Goal: Register for event/course

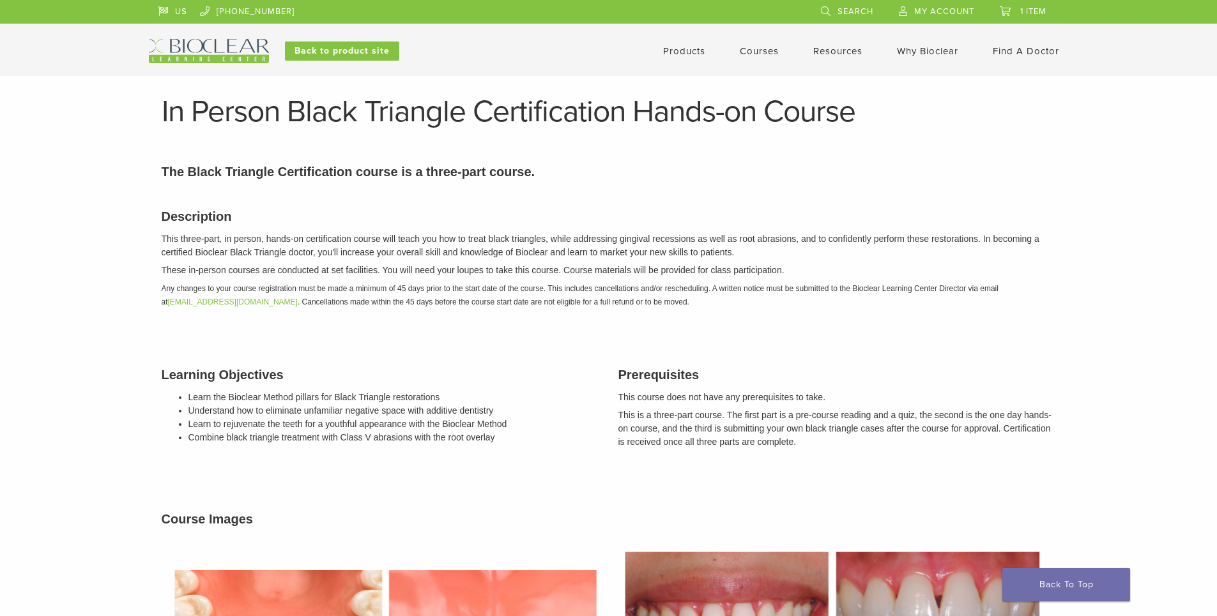
click at [615, 277] on p "These in-person courses are conducted at set facilities. You will need your lou…" at bounding box center [609, 270] width 894 height 13
click at [763, 47] on link "Courses" at bounding box center [759, 50] width 39 height 11
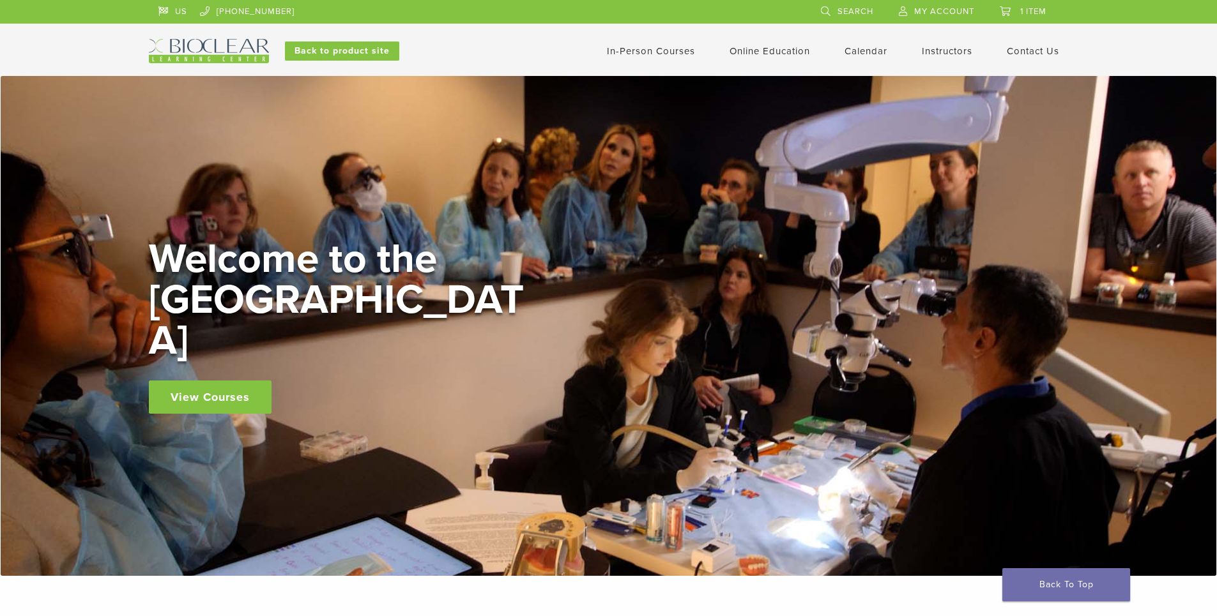
click at [673, 45] on link "In-Person Courses" at bounding box center [651, 50] width 88 height 11
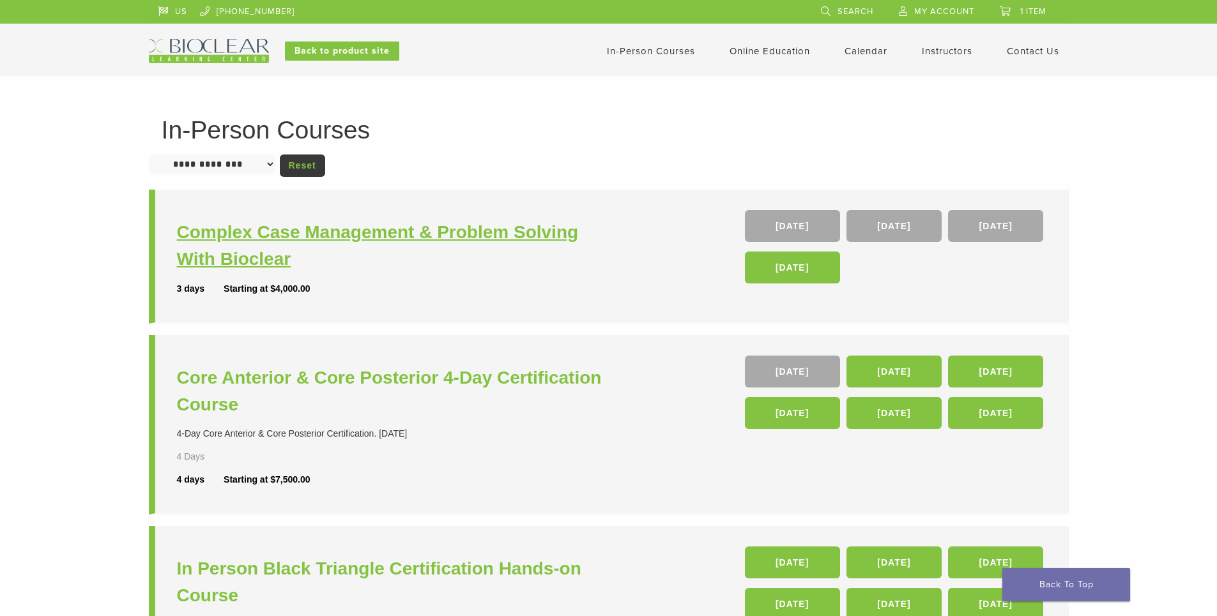
click at [434, 237] on h3 "Complex Case Management & Problem Solving With Bioclear" at bounding box center [394, 246] width 435 height 54
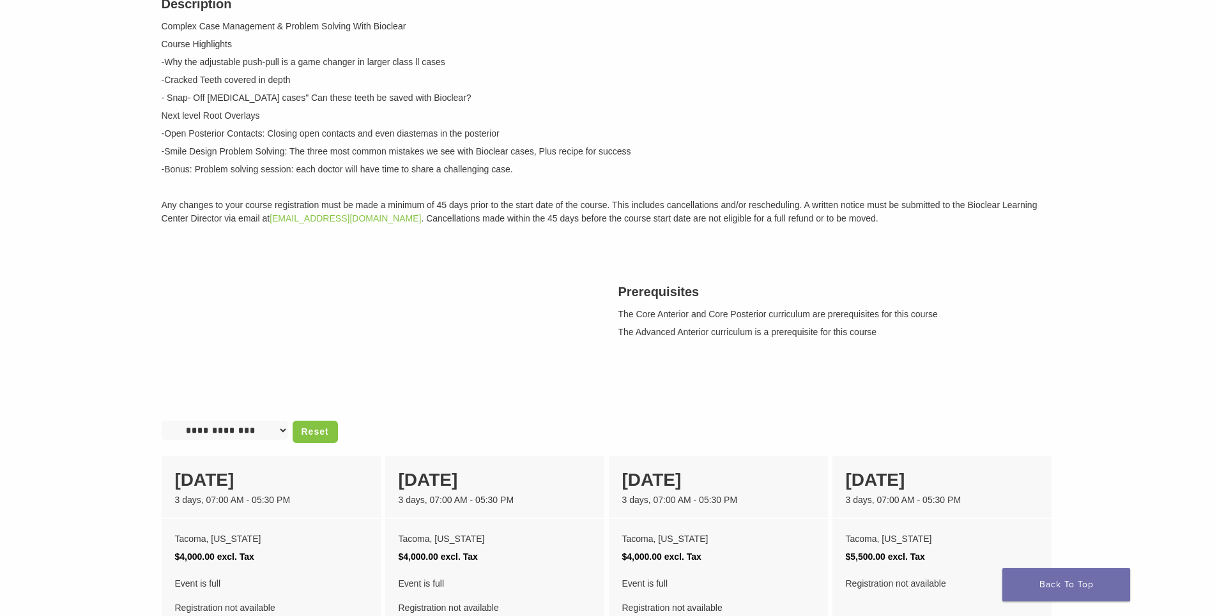
scroll to position [383, 0]
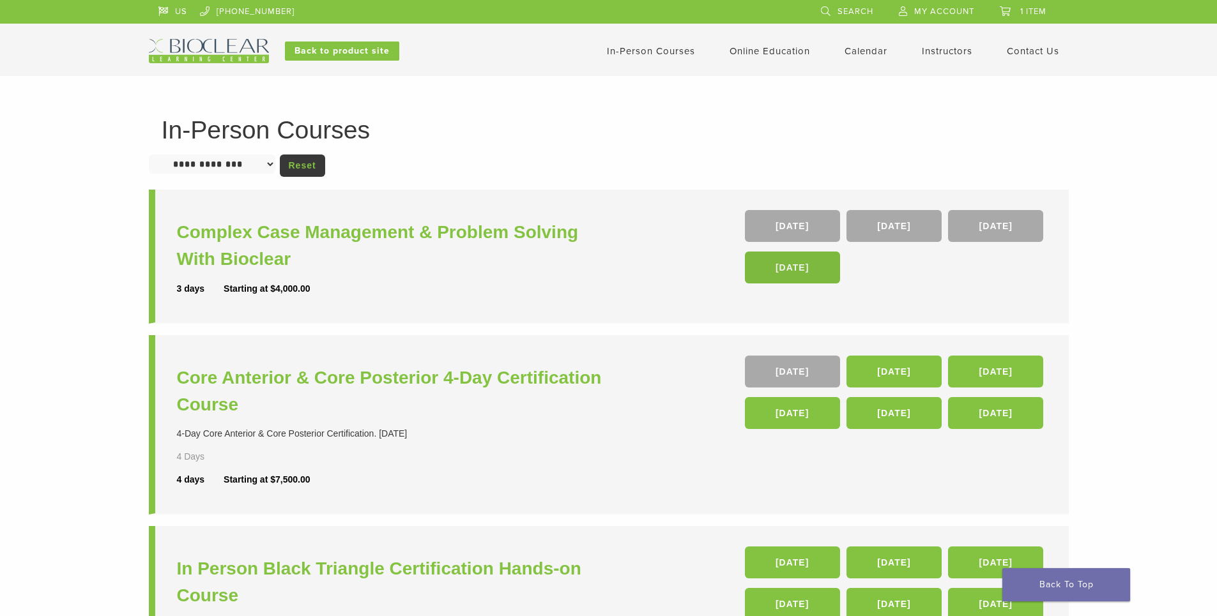
click at [817, 274] on link "[DATE]" at bounding box center [792, 268] width 95 height 32
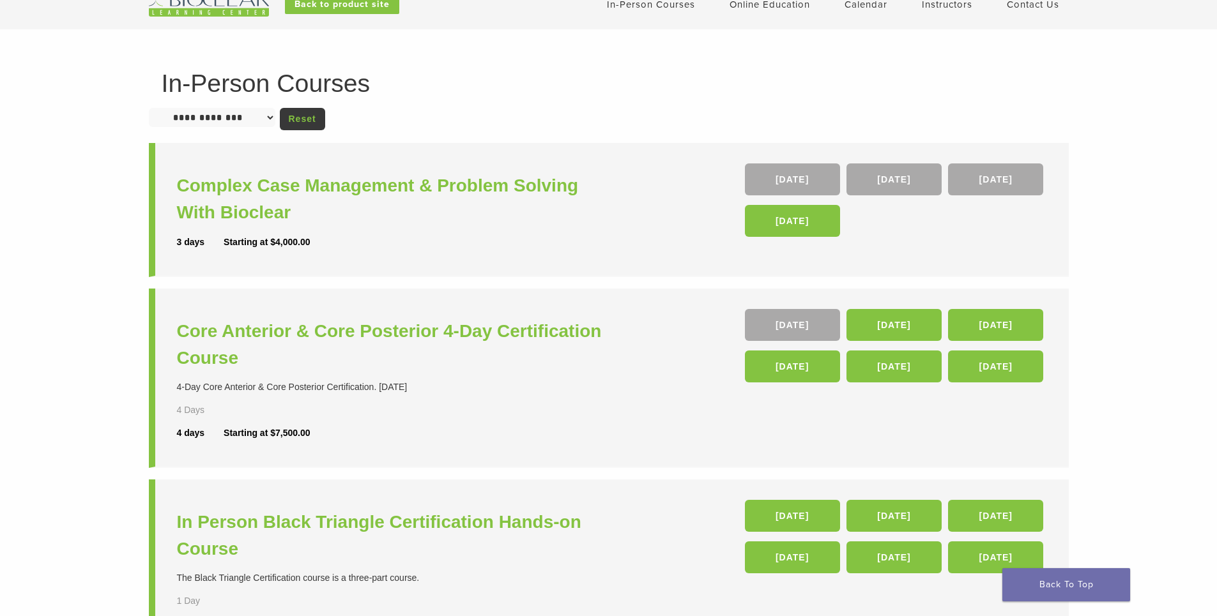
scroll to position [128, 0]
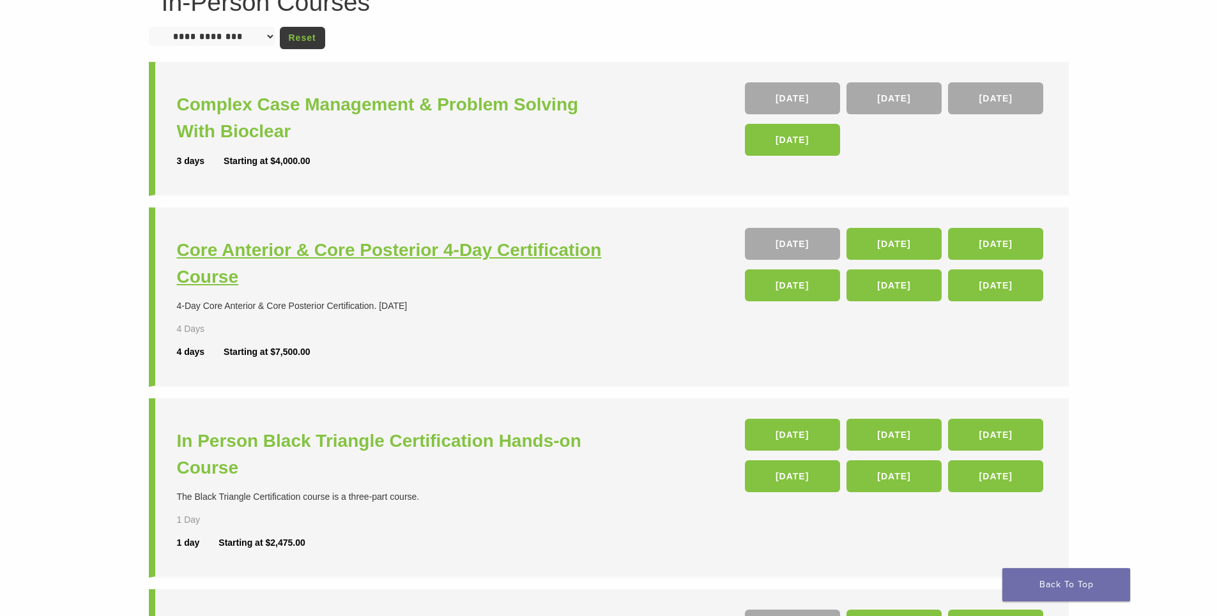
click at [558, 250] on h3 "Core Anterior & Core Posterior 4-Day Certification Course" at bounding box center [394, 264] width 435 height 54
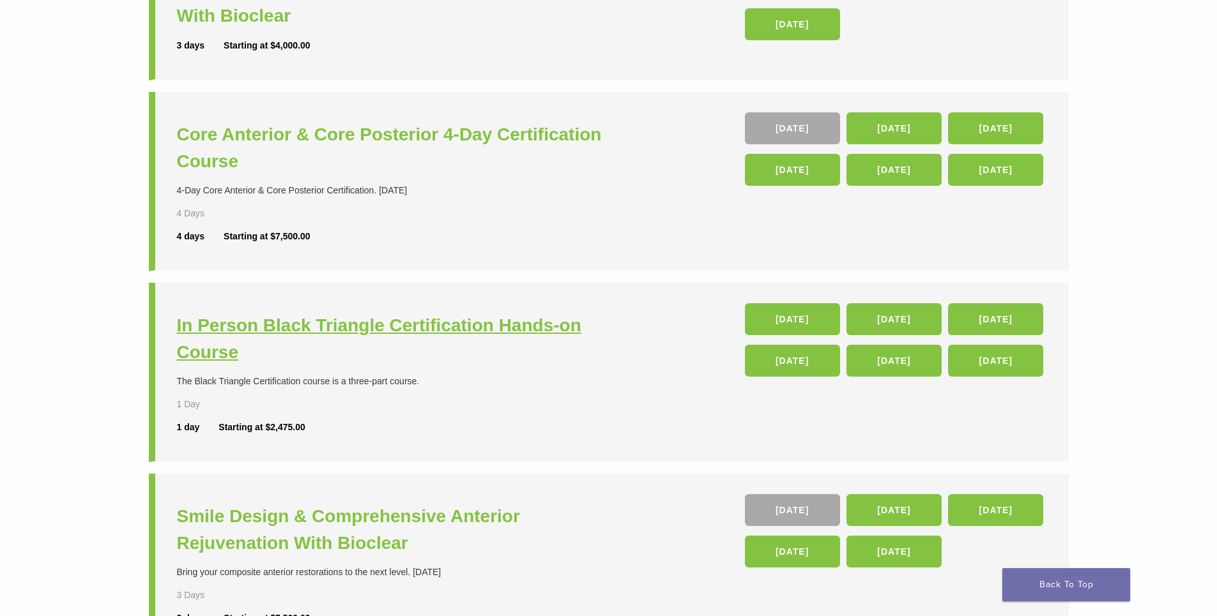
scroll to position [447, 0]
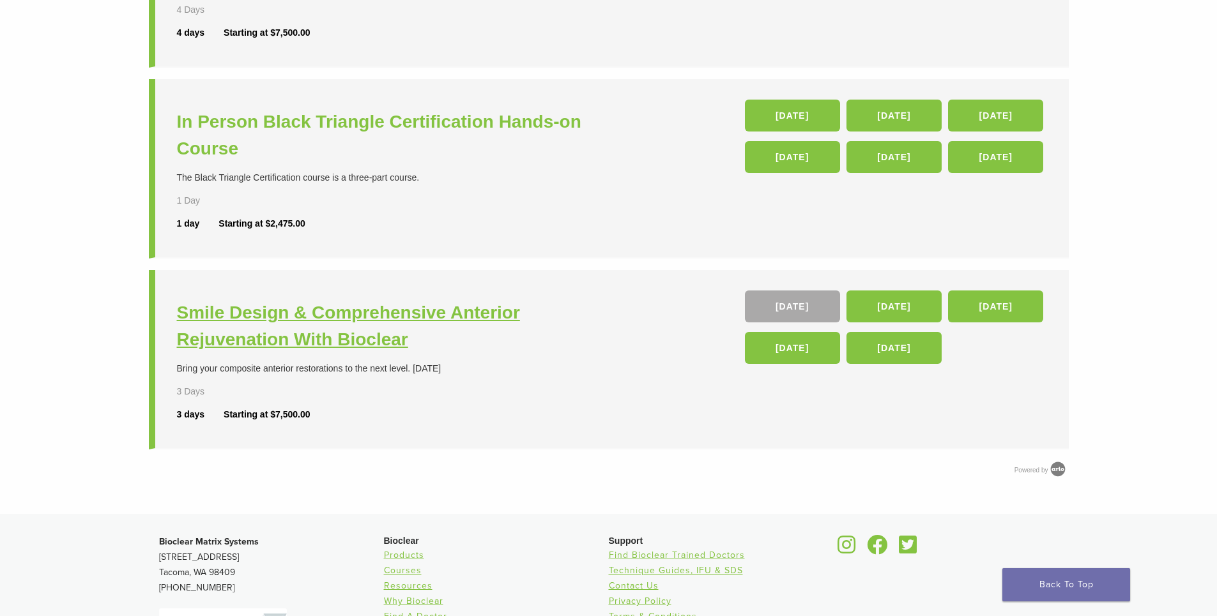
click at [307, 328] on h3 "Smile Design & Comprehensive Anterior Rejuvenation With Bioclear" at bounding box center [394, 327] width 435 height 54
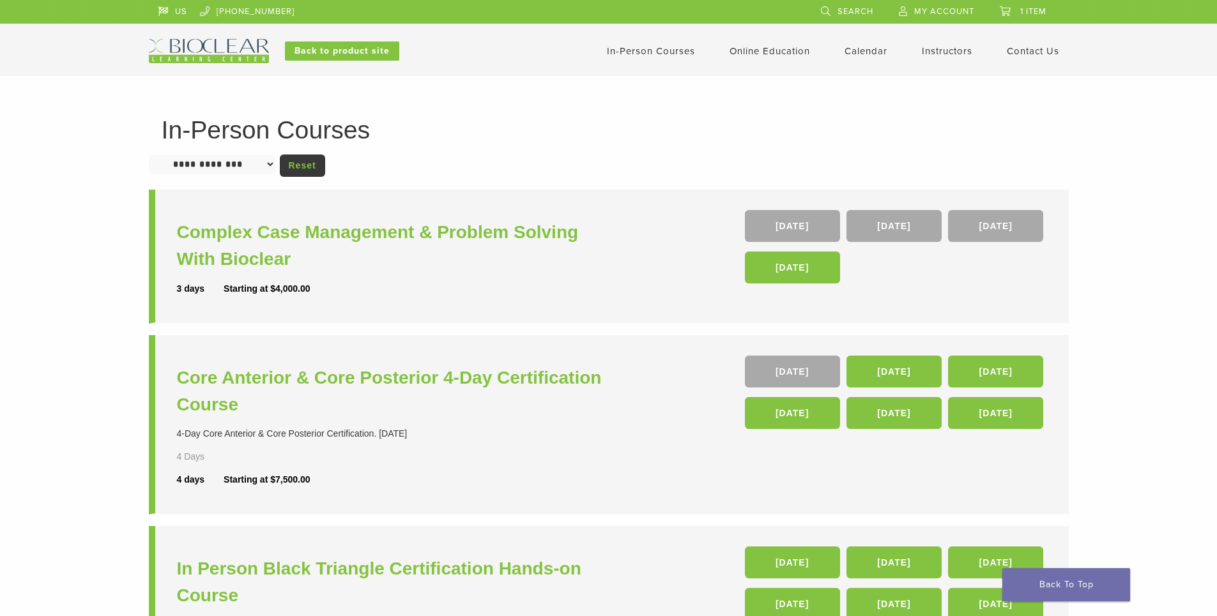
scroll to position [447, 0]
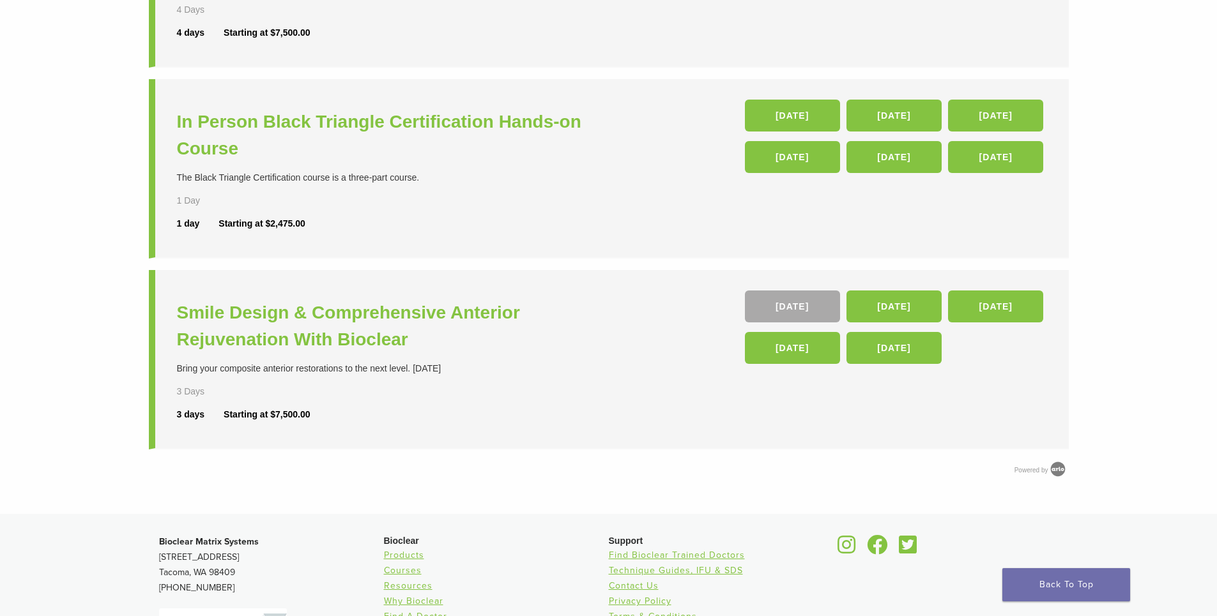
drag, startPoint x: 19, startPoint y: 276, endPoint x: 42, endPoint y: 280, distance: 23.3
click at [20, 277] on div "**********" at bounding box center [608, 71] width 1217 height 885
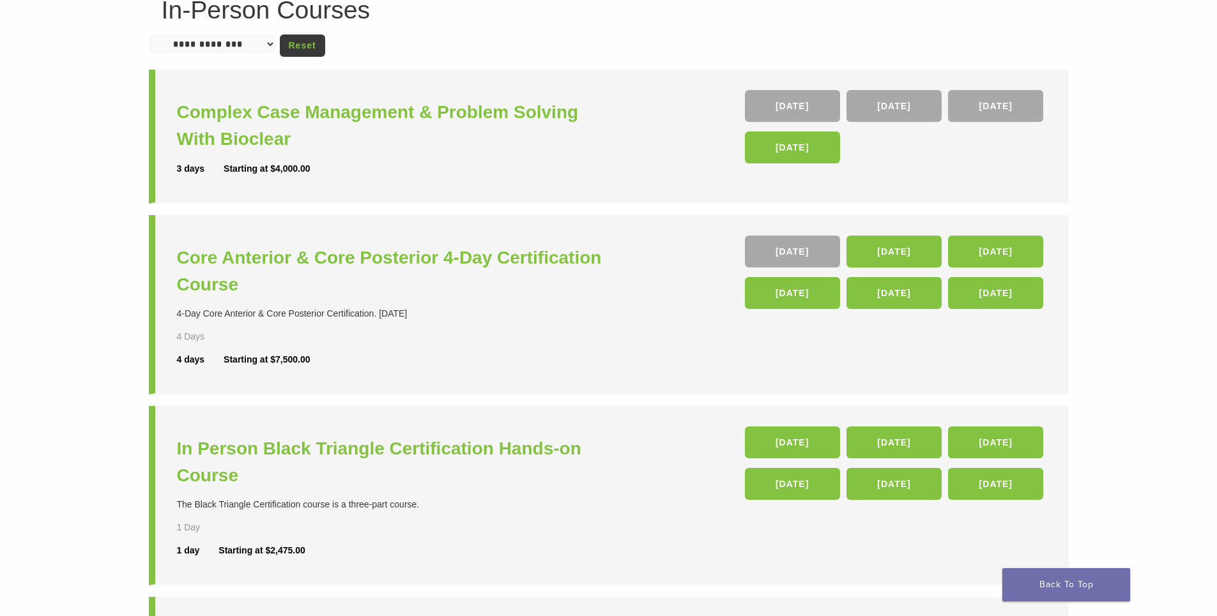
scroll to position [192, 0]
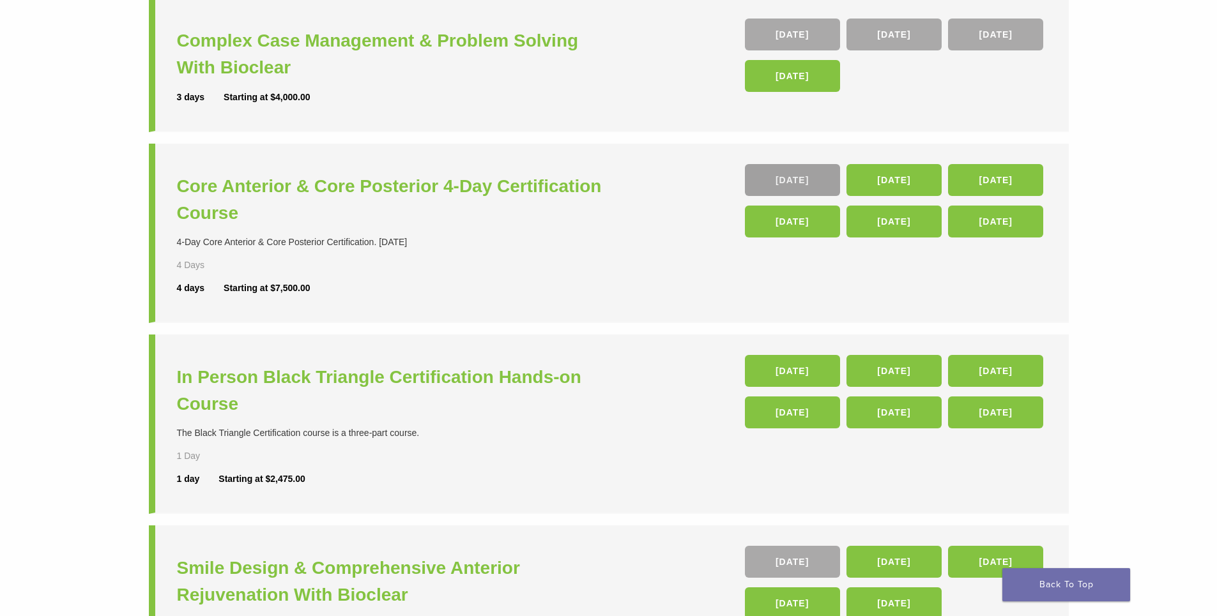
click at [823, 182] on link "[DATE]" at bounding box center [792, 180] width 95 height 32
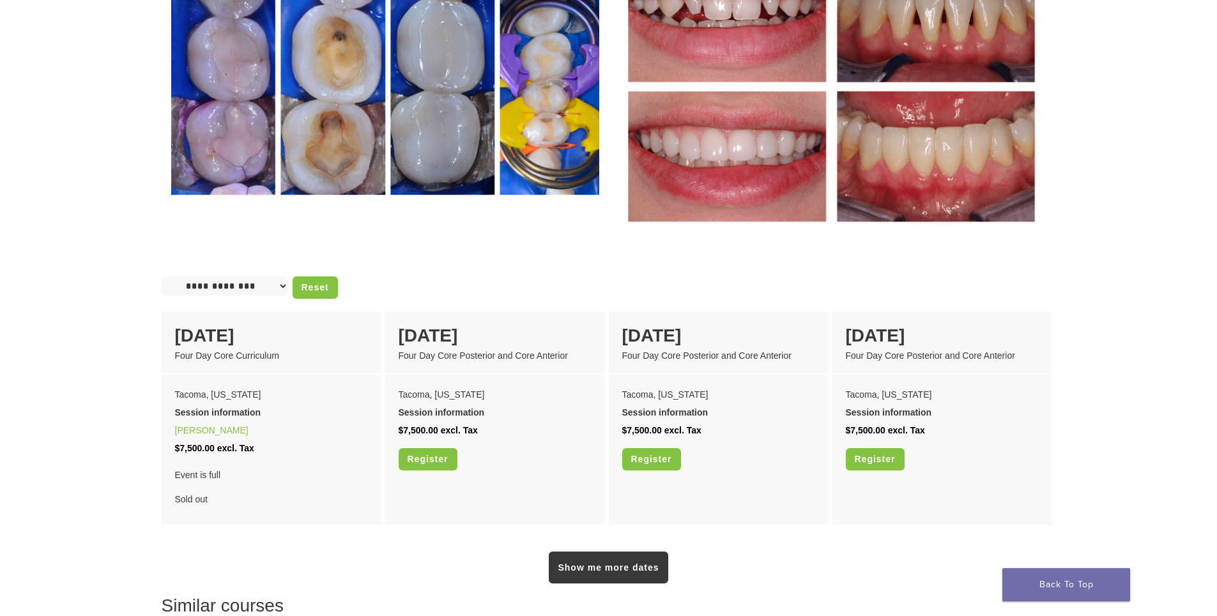
scroll to position [958, 0]
